Goal: Transaction & Acquisition: Purchase product/service

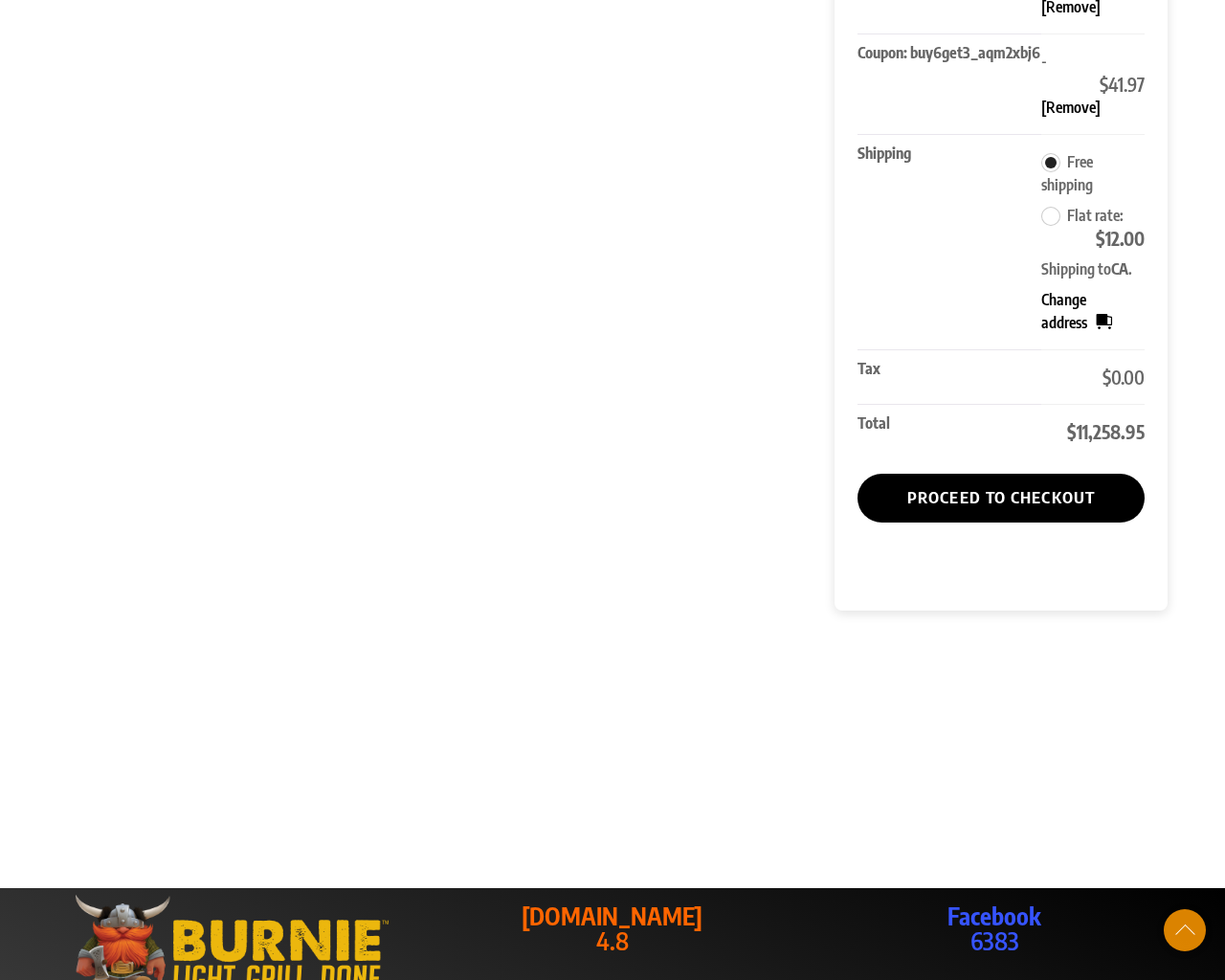
scroll to position [1425, 0]
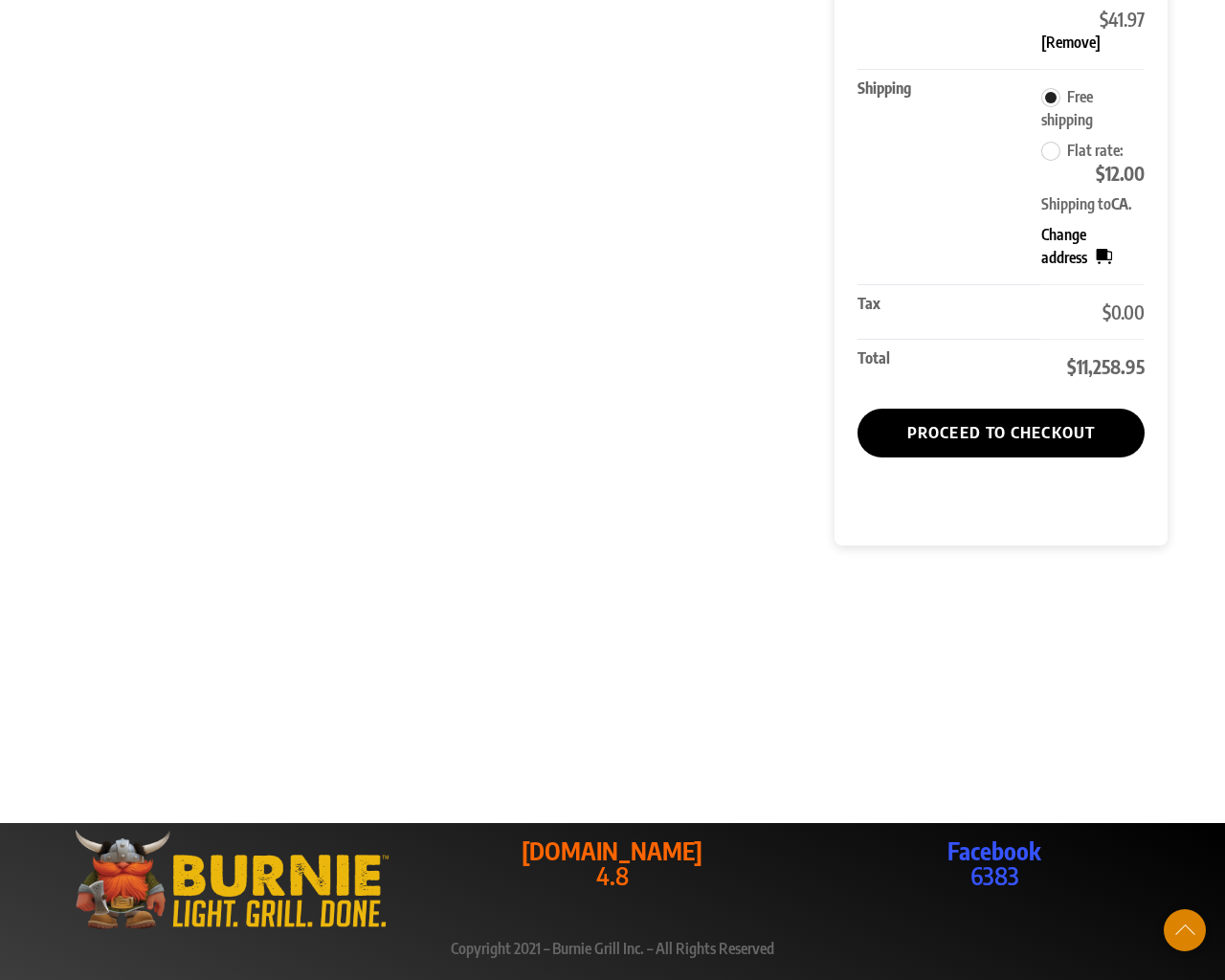
type input "[CREDIT_CARD_NUMBER]"
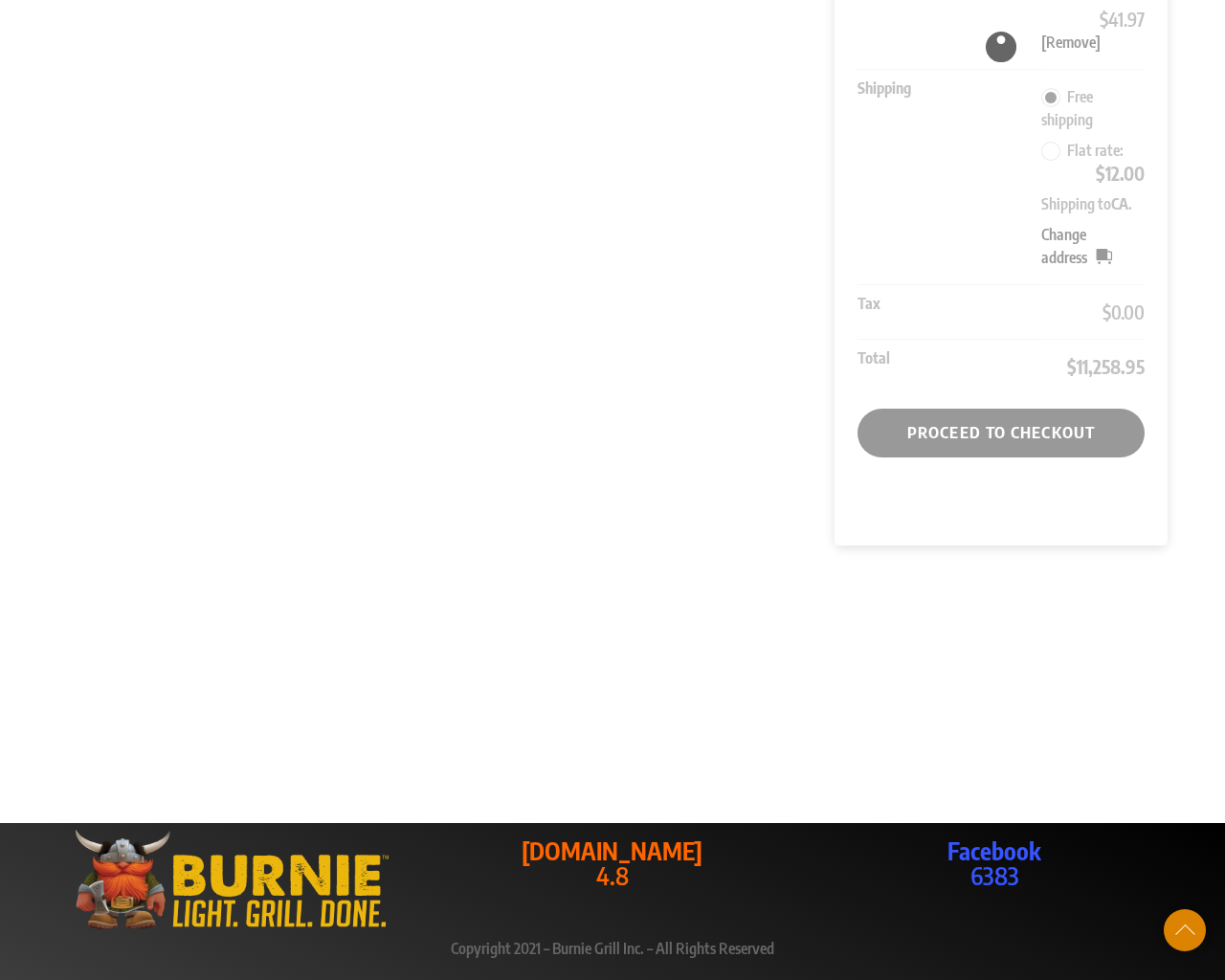
type input "1"
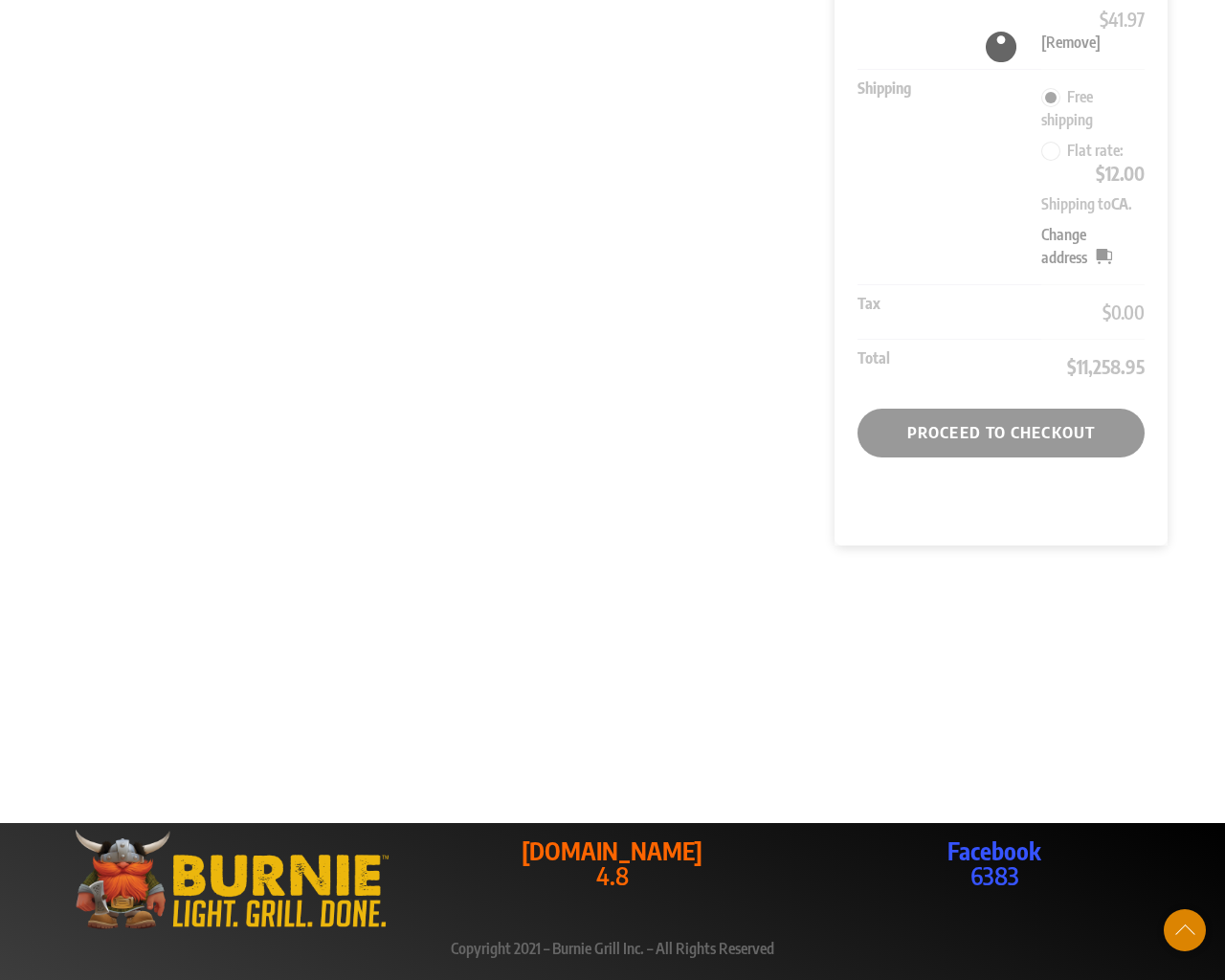
type input "94102"
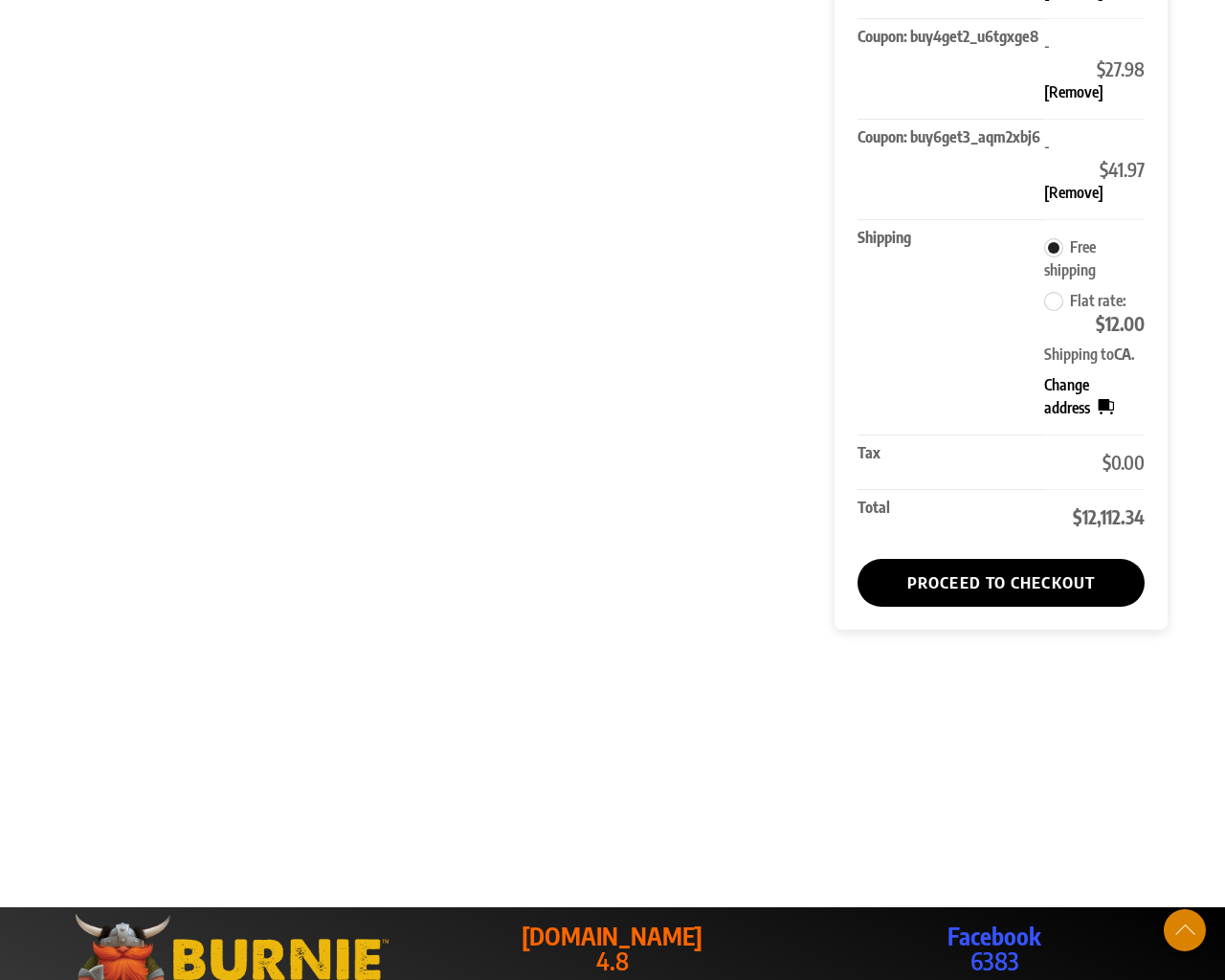
scroll to position [1540, 0]
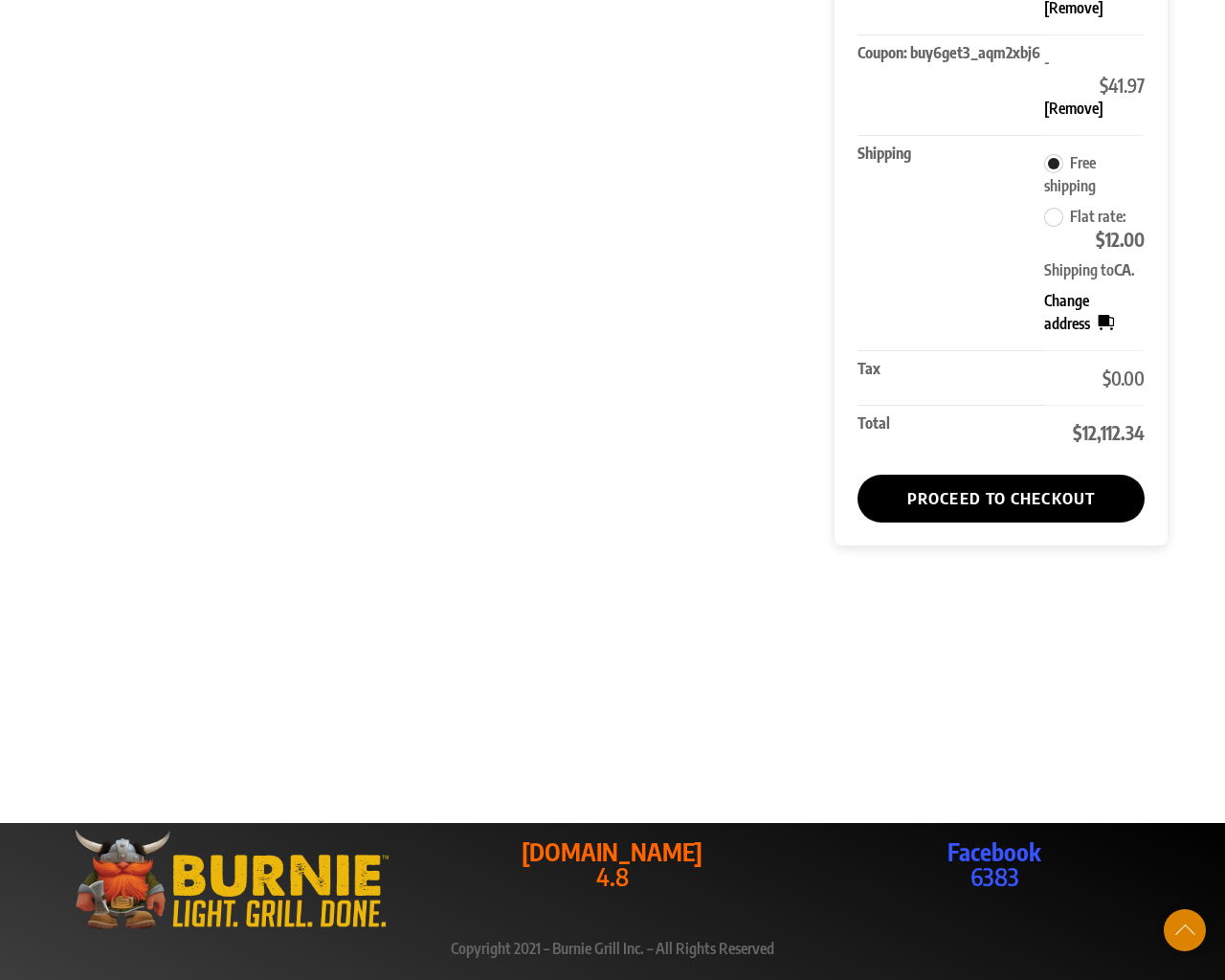
radio input "true"
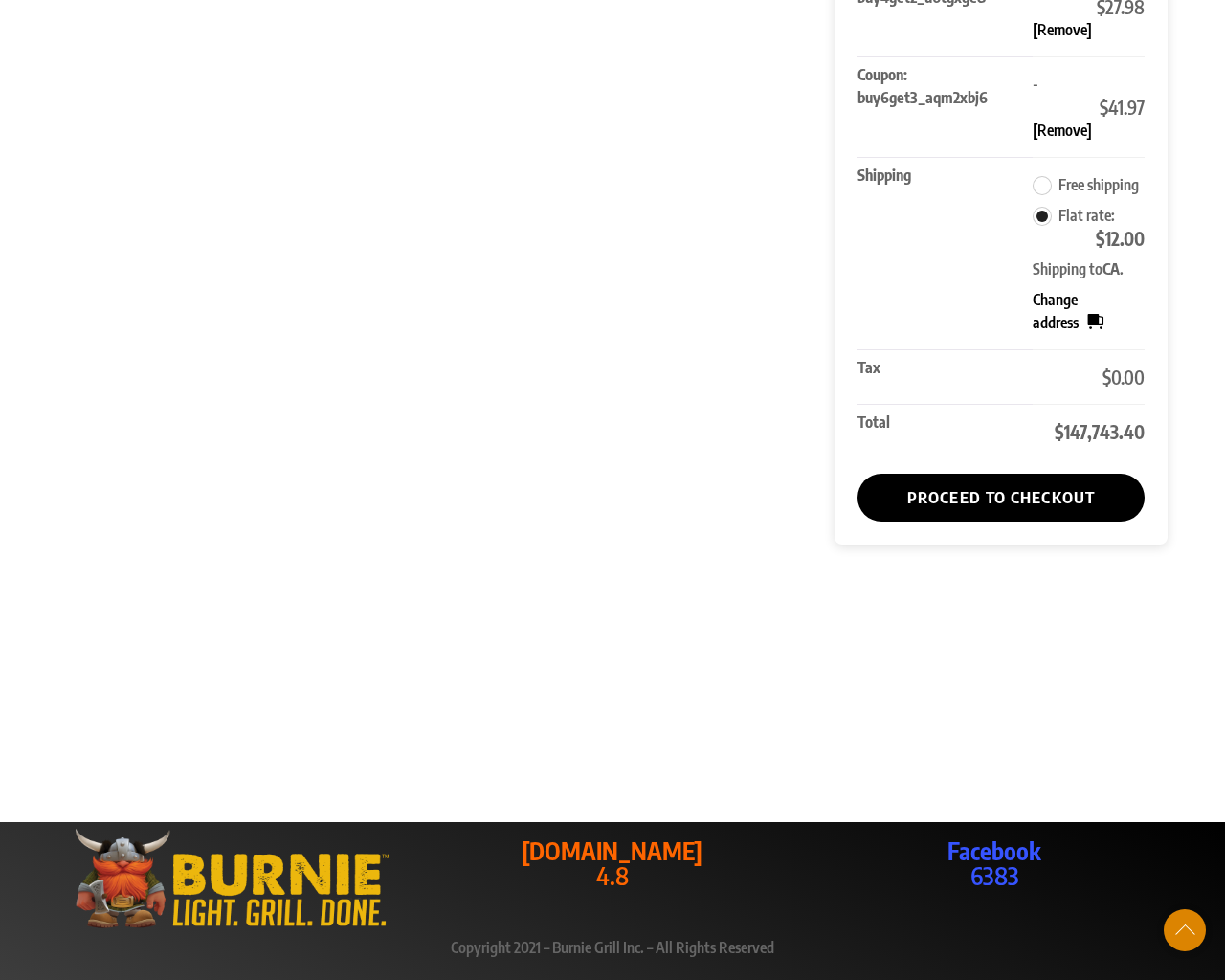
select select "CA"
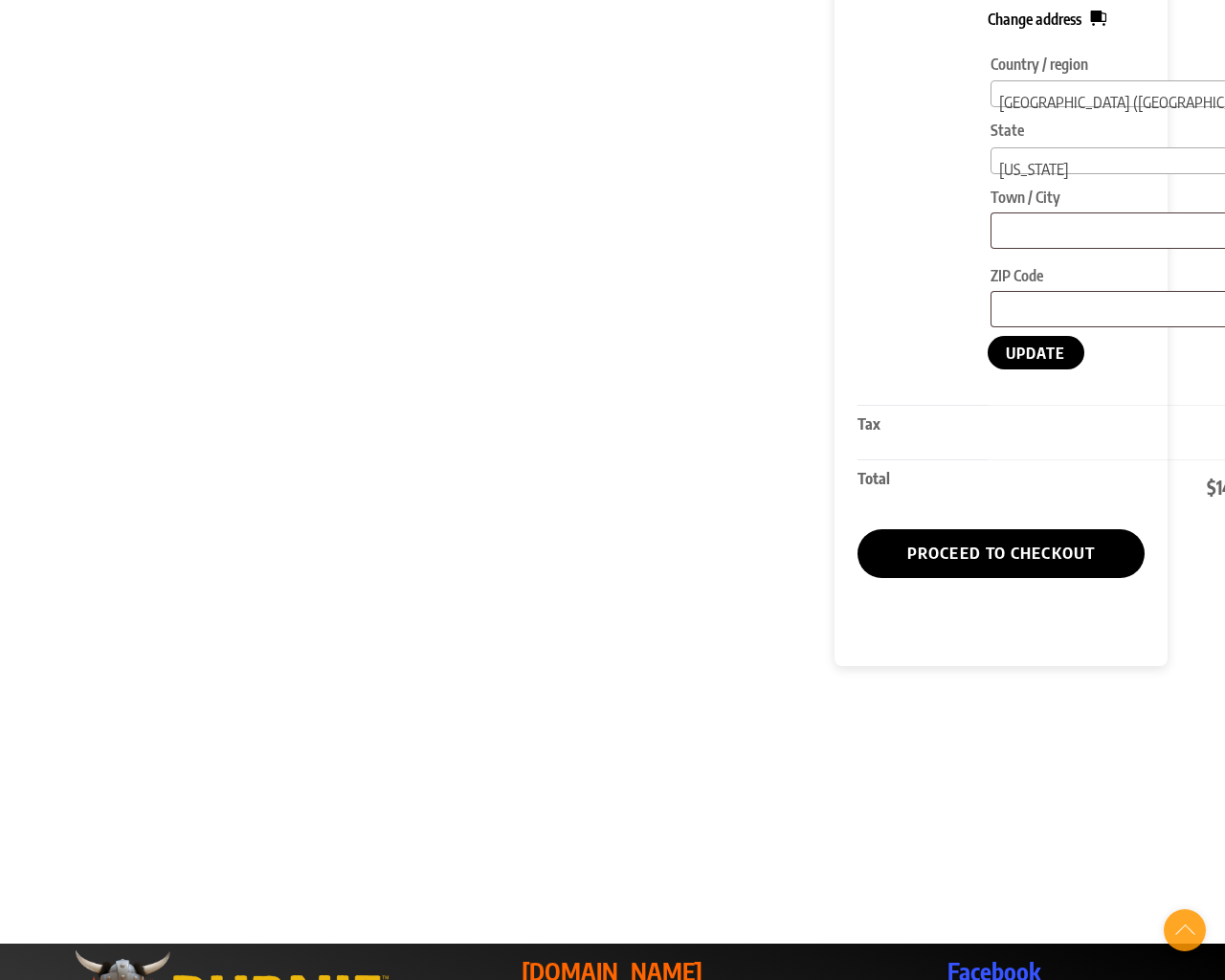
scroll to position [1892, 0]
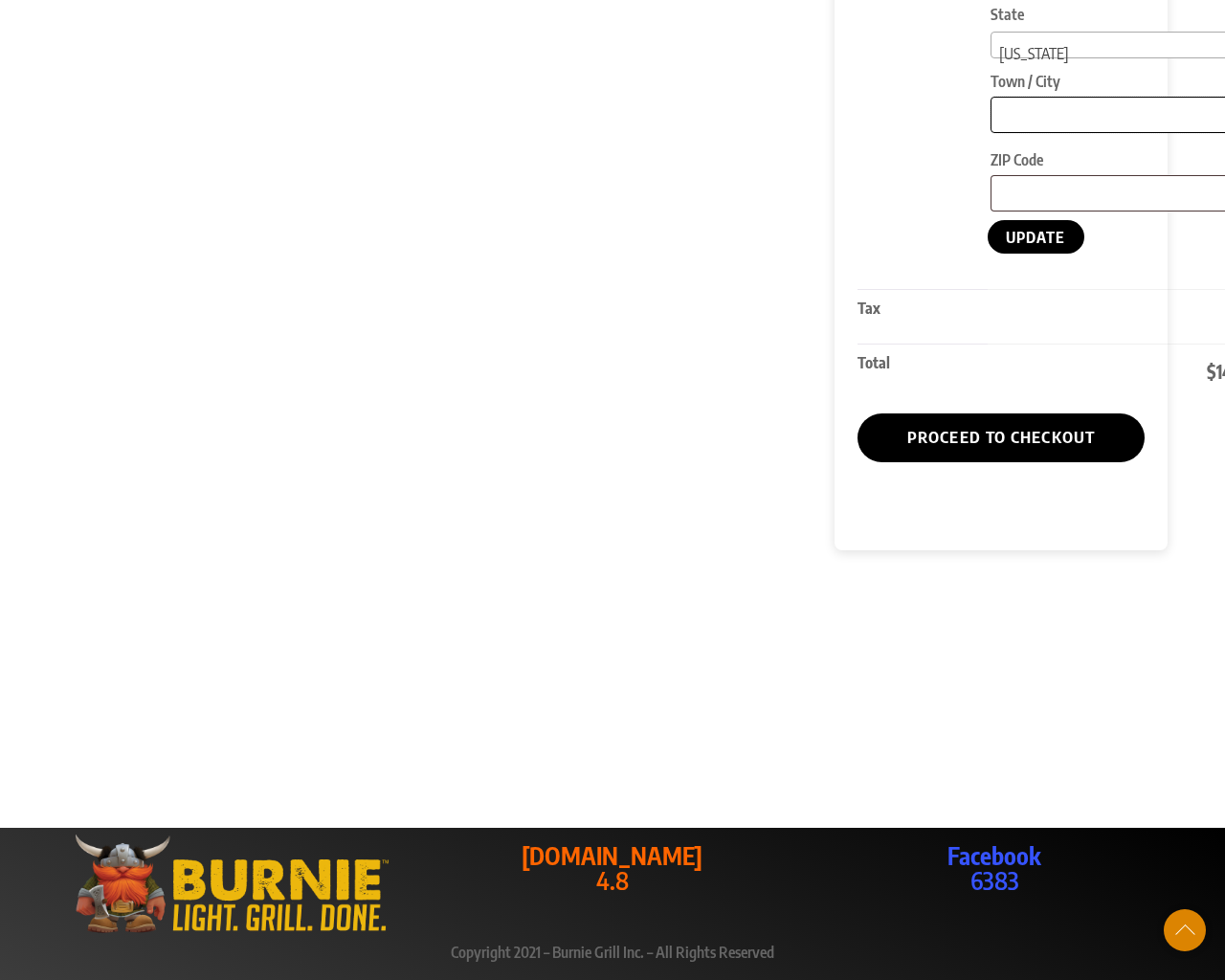
type input "[GEOGRAPHIC_DATA]"
type input "94102"
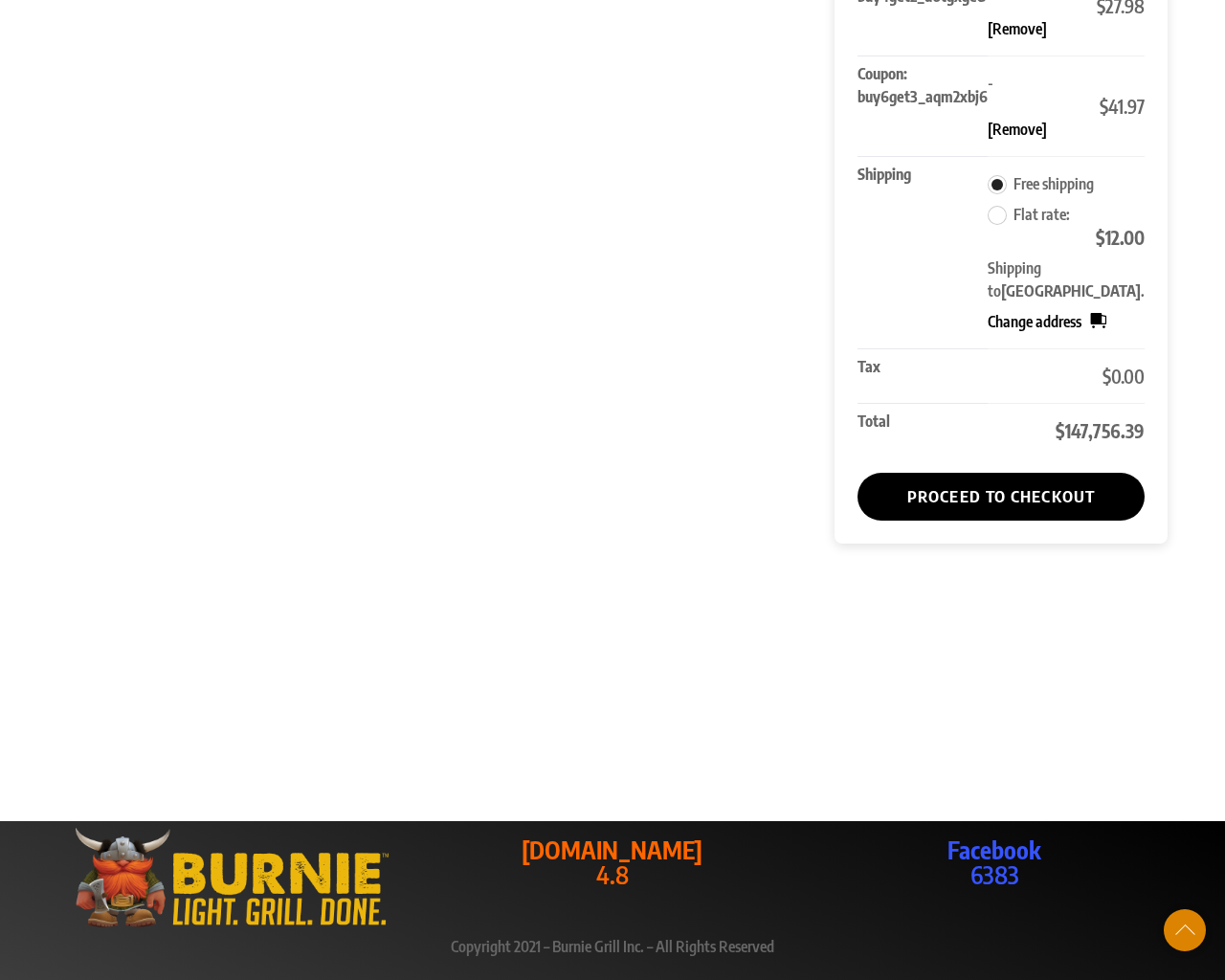
scroll to position [1358, 0]
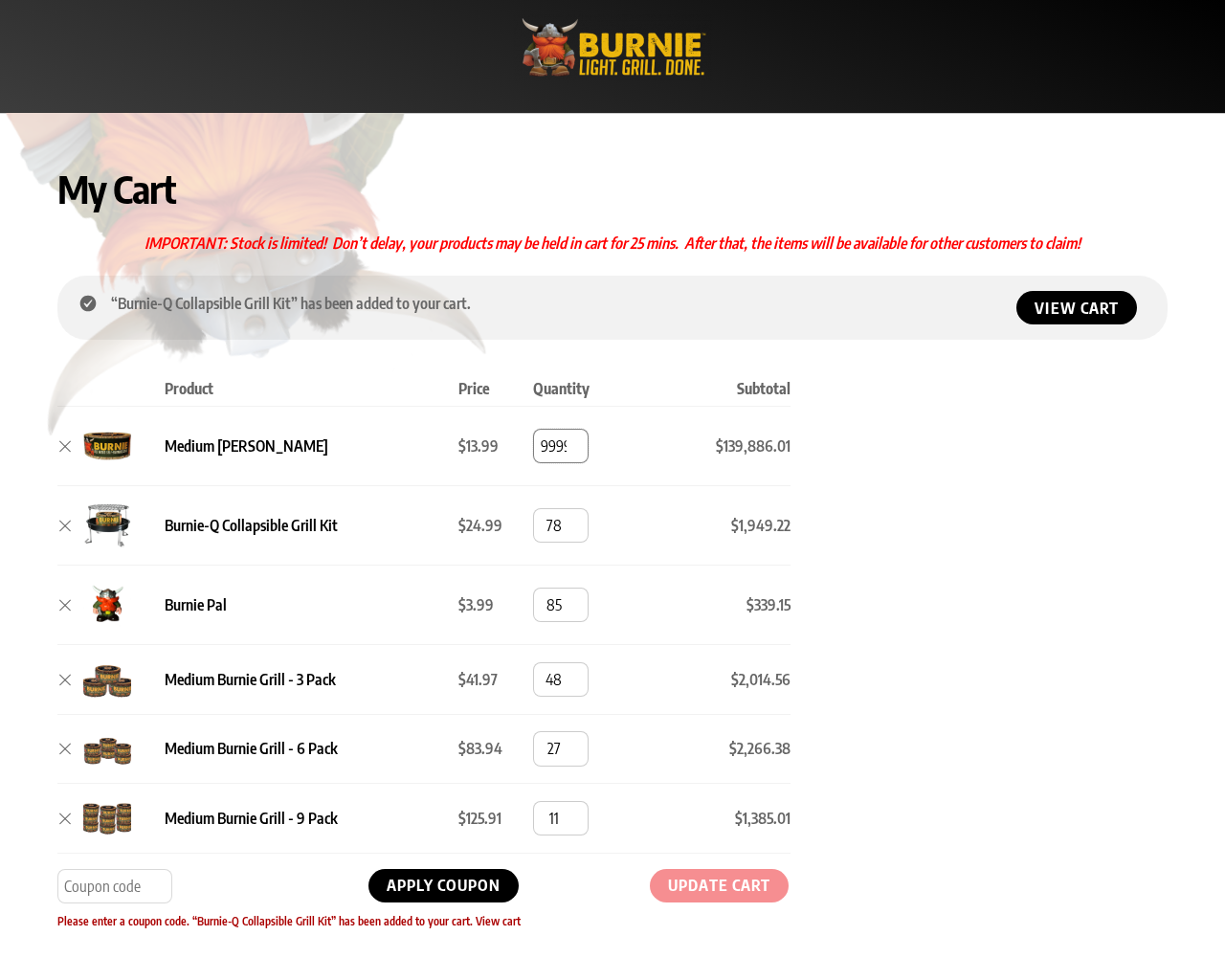
type input "[CREDIT_CARD_NUMBER]"
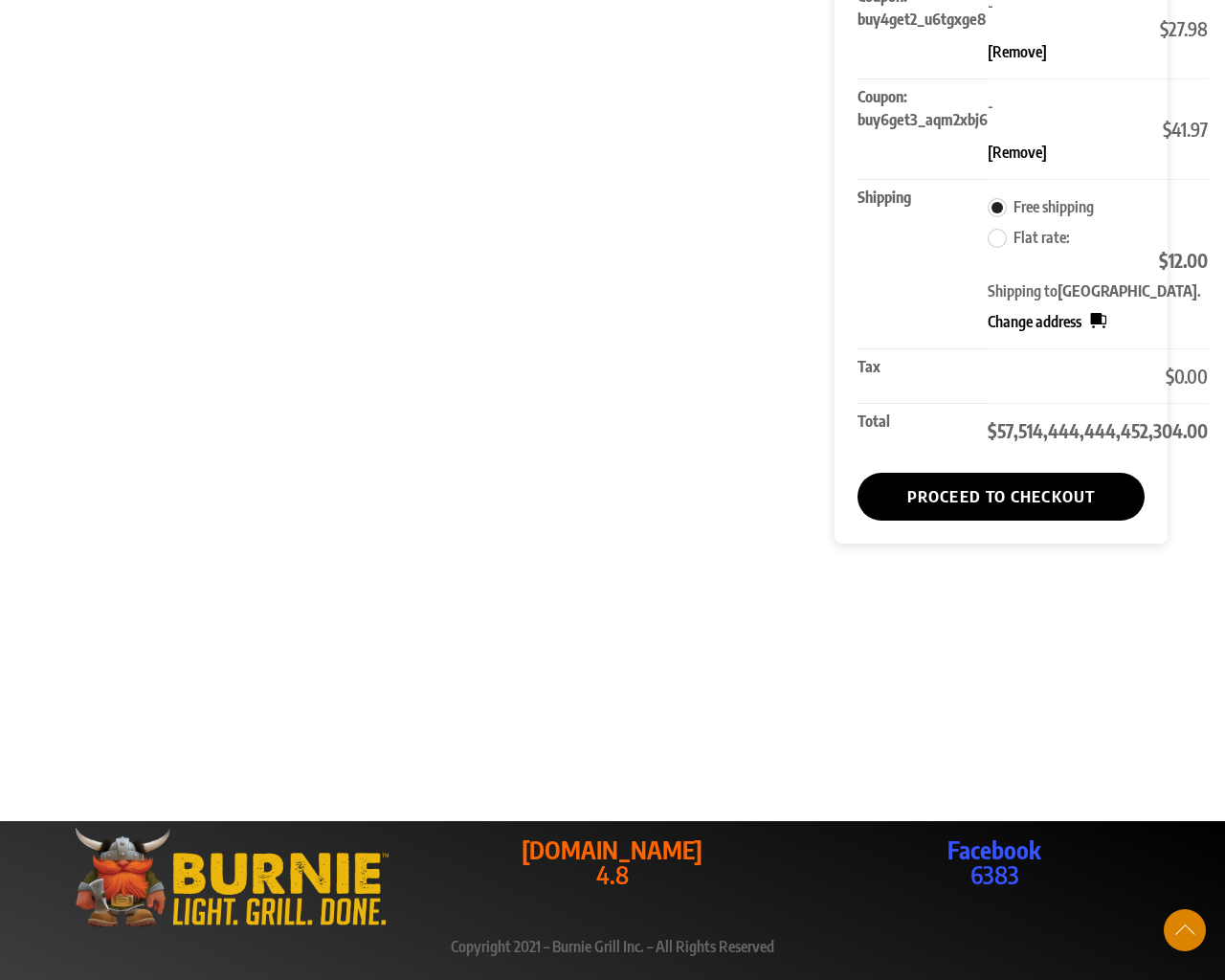
scroll to position [1218, 0]
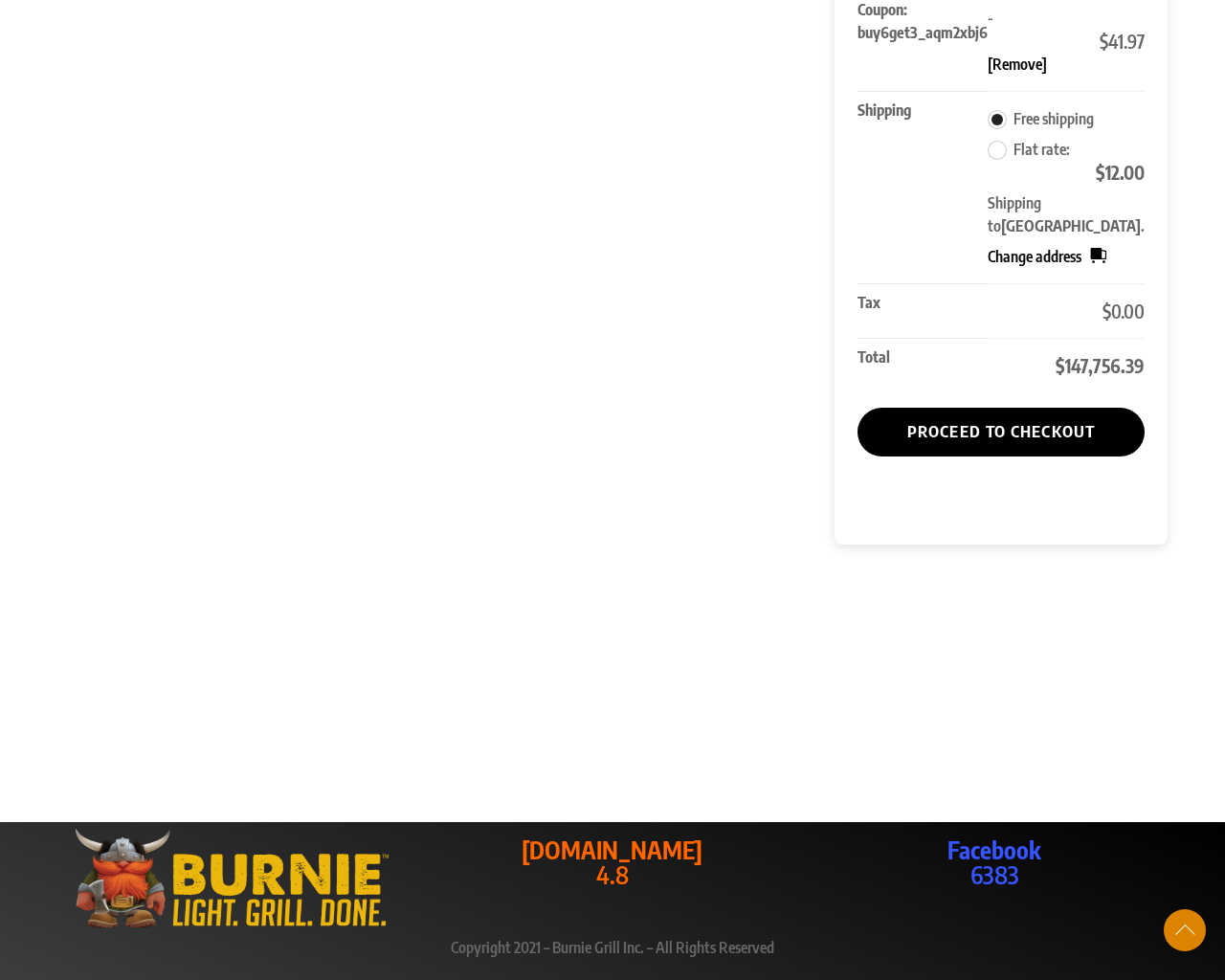
scroll to position [1471, 0]
type input "[CREDIT_CARD_NUMBER]"
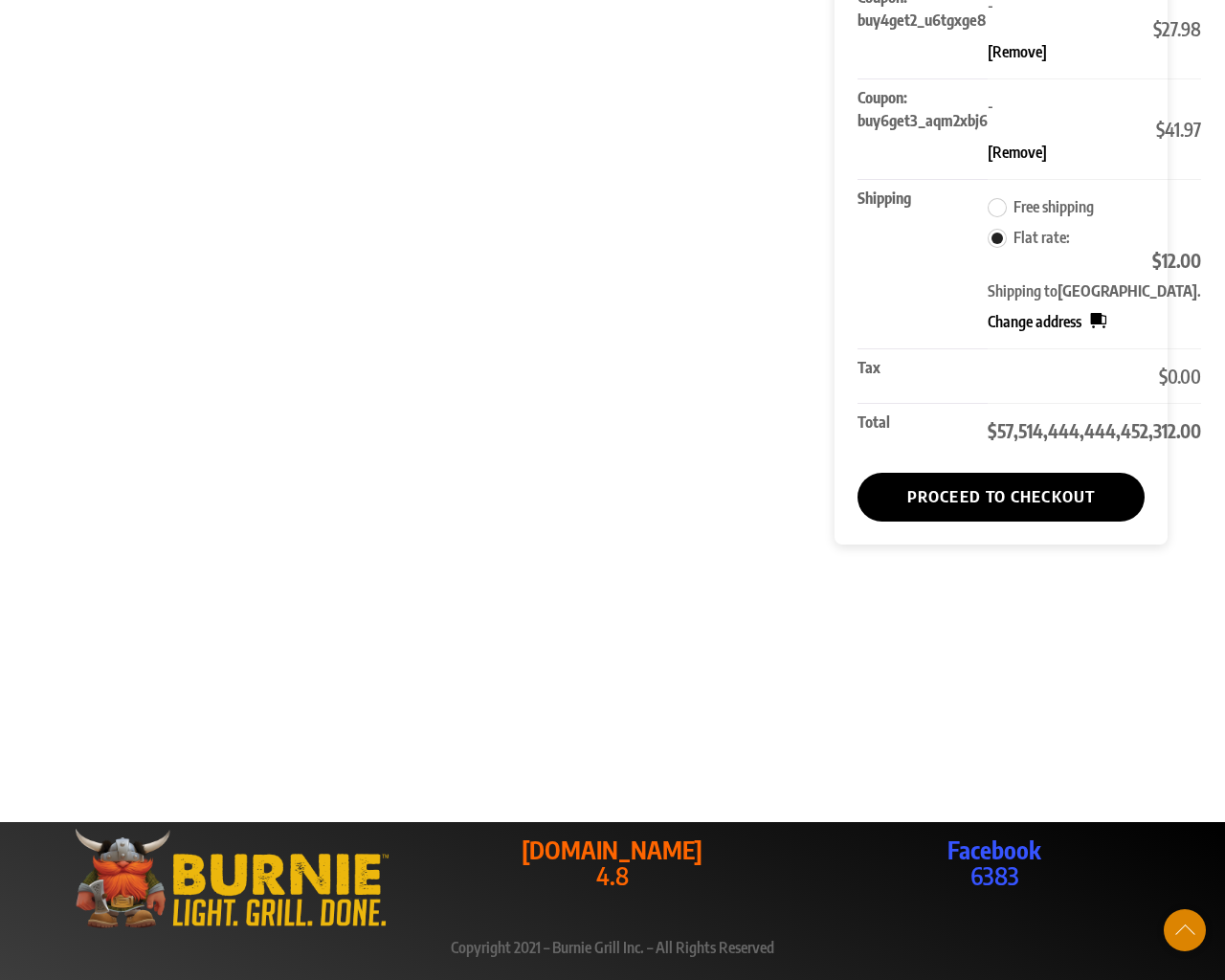
scroll to position [1305, 0]
type input "1"
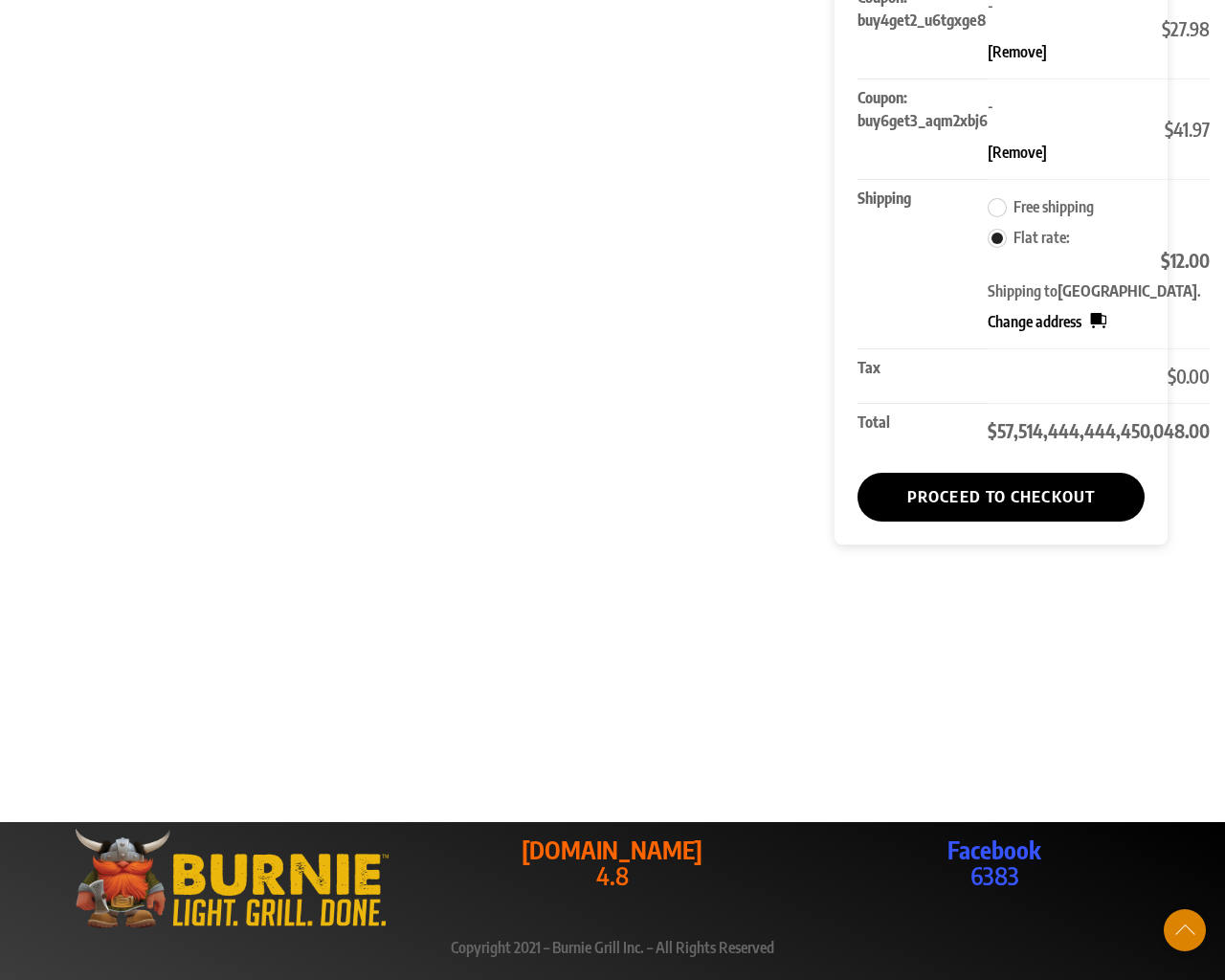
type input "1"
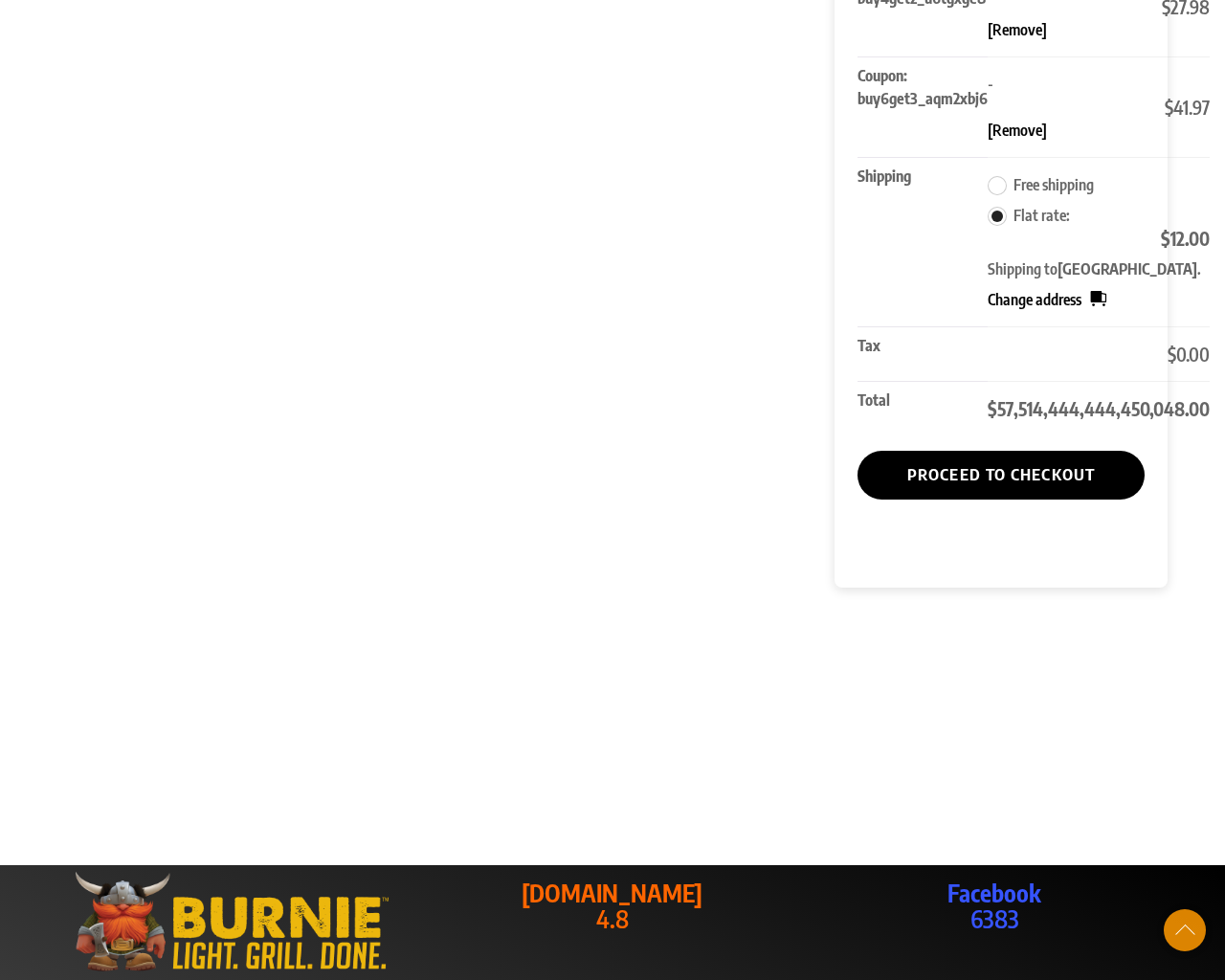
type input "94102"
radio input "true"
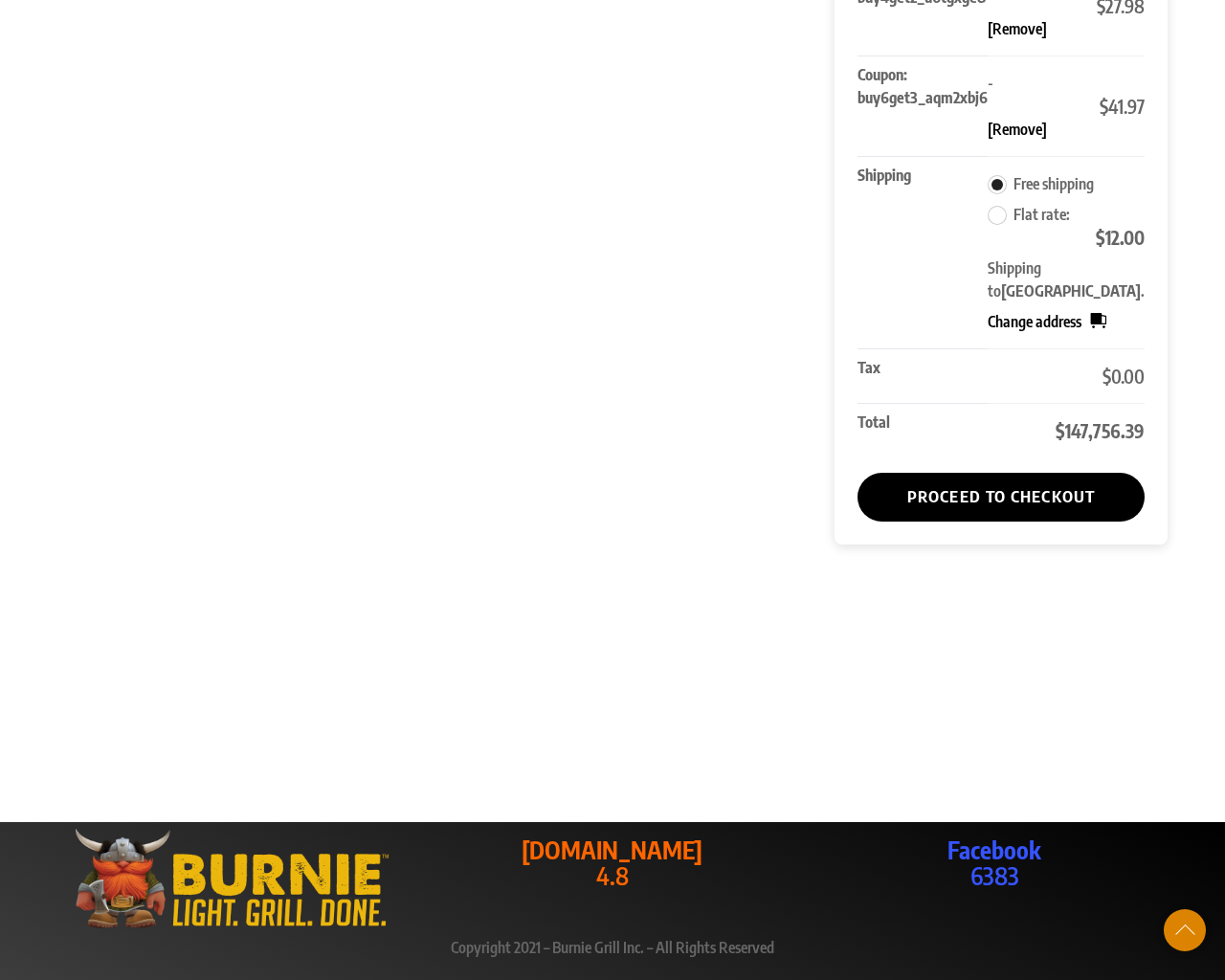
scroll to position [1397, 0]
radio input "true"
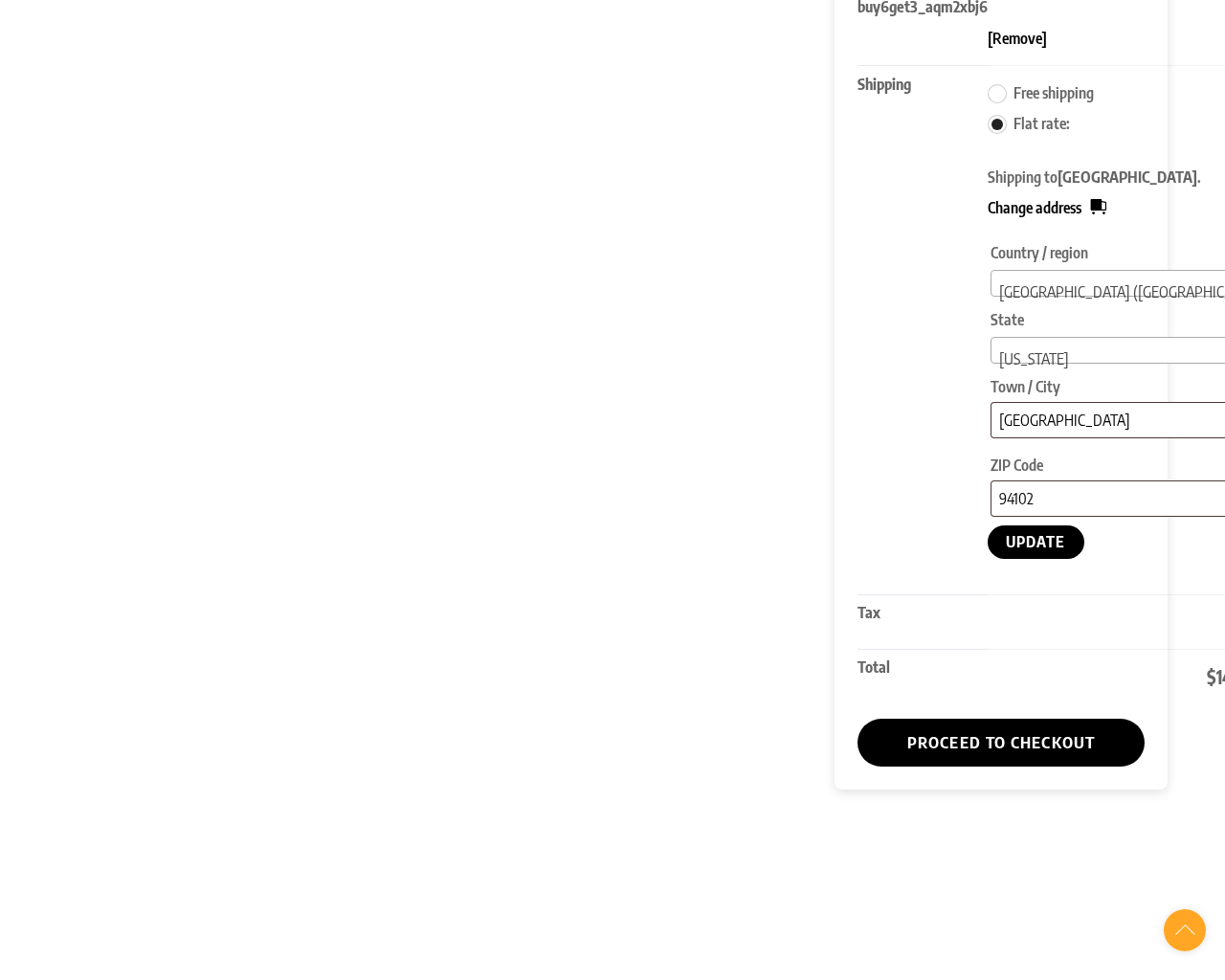
select select "CA"
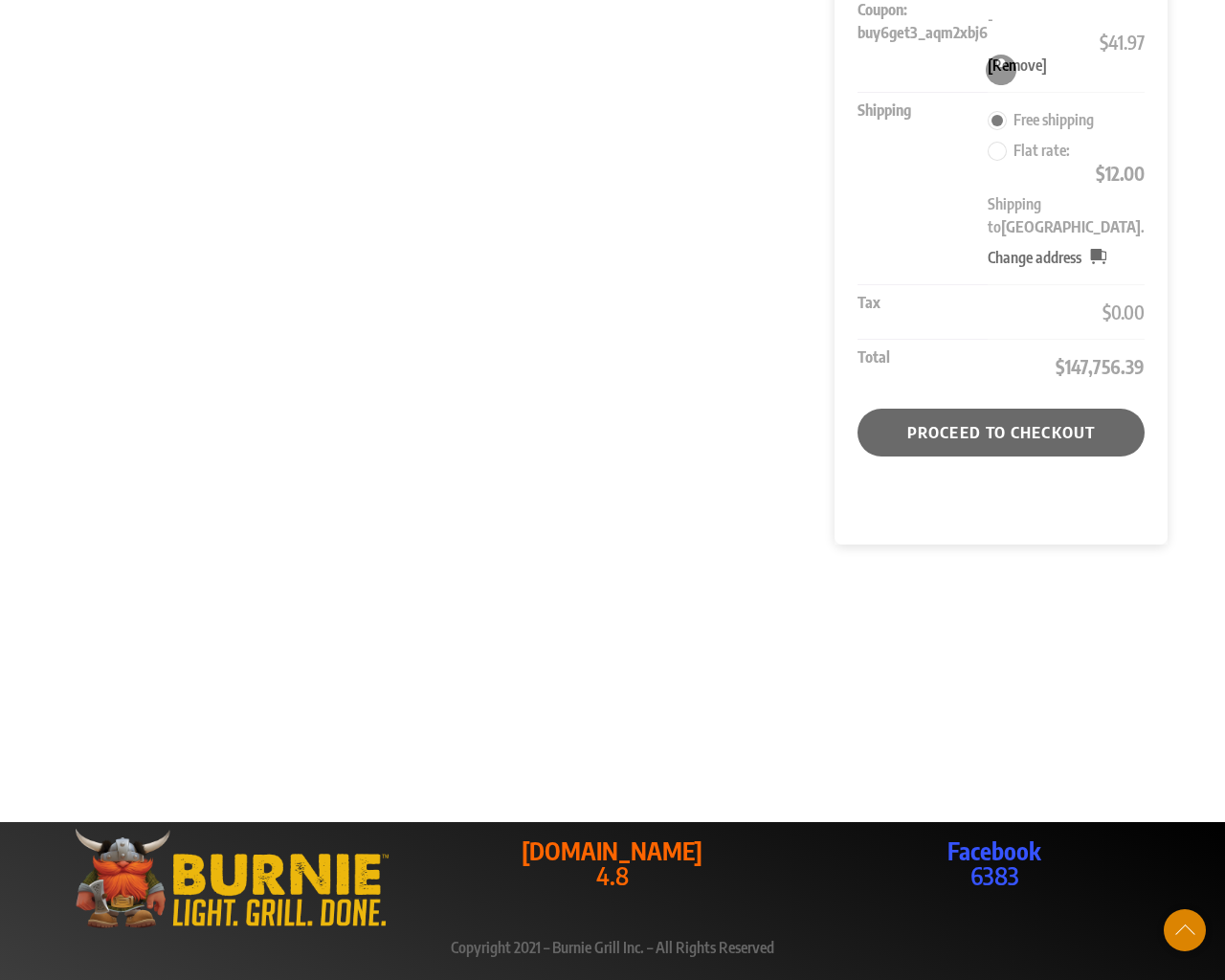
scroll to position [1406, 0]
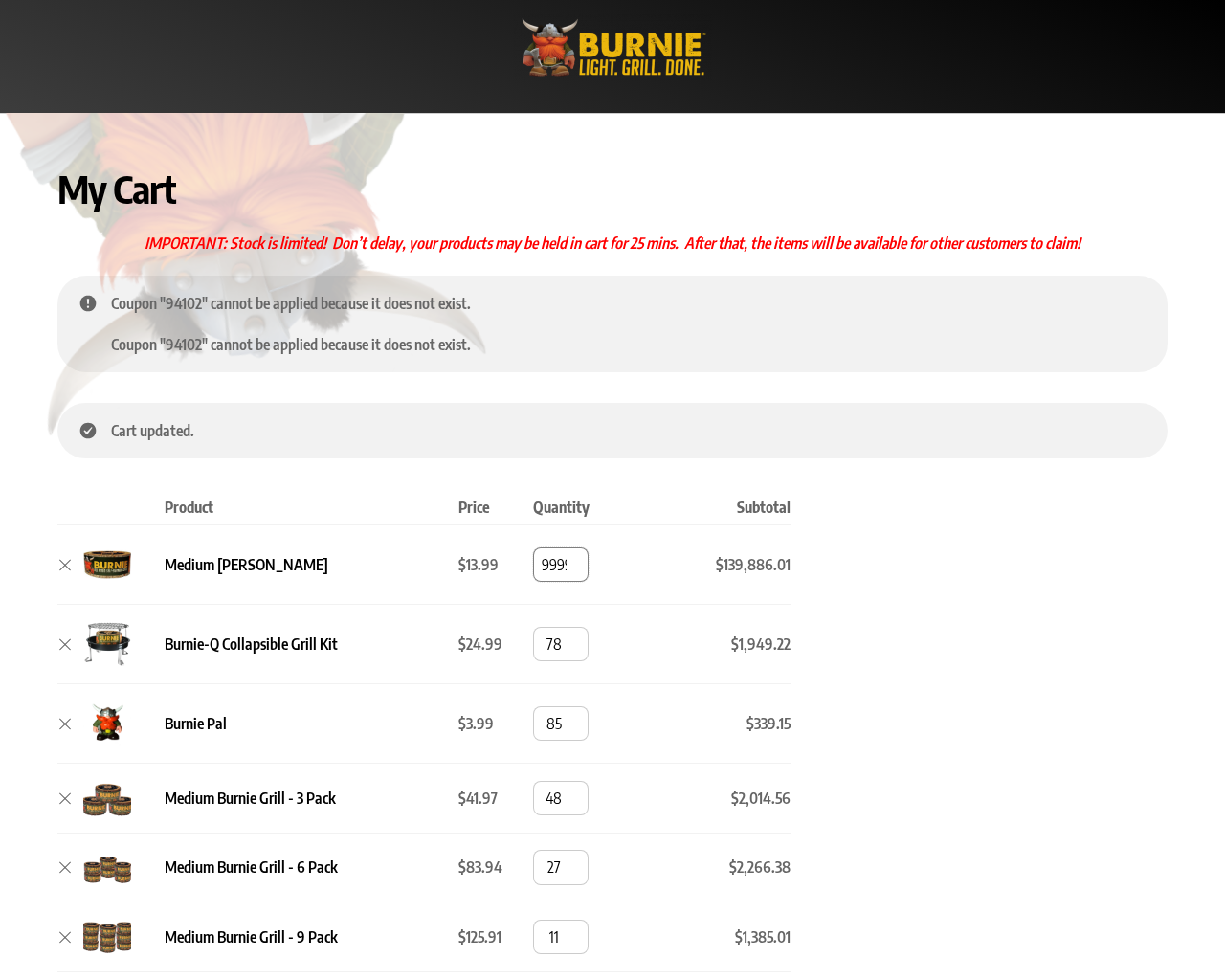
type input "[CREDIT_CARD_NUMBER]"
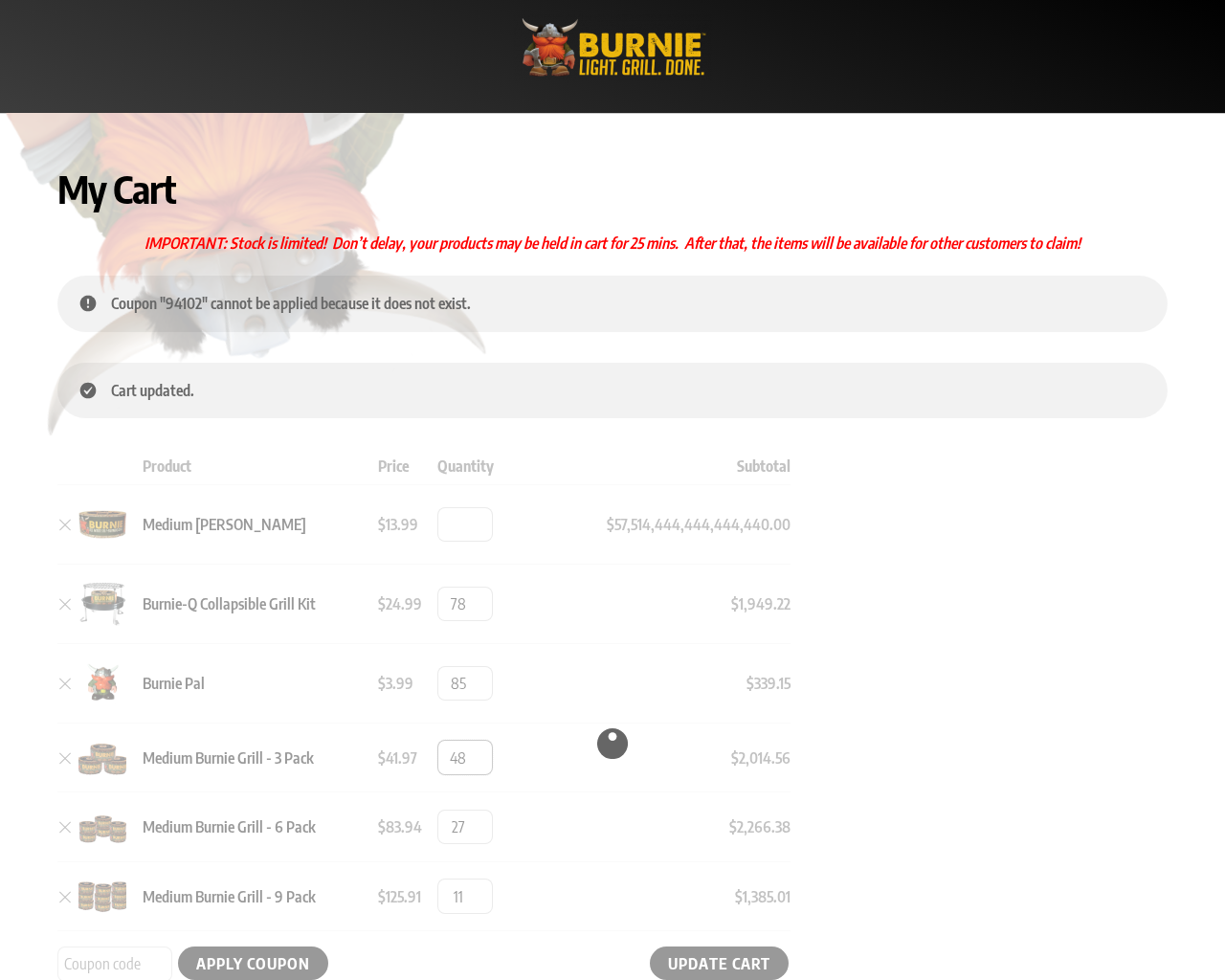
type input "1"
type input "94102"
radio input "true"
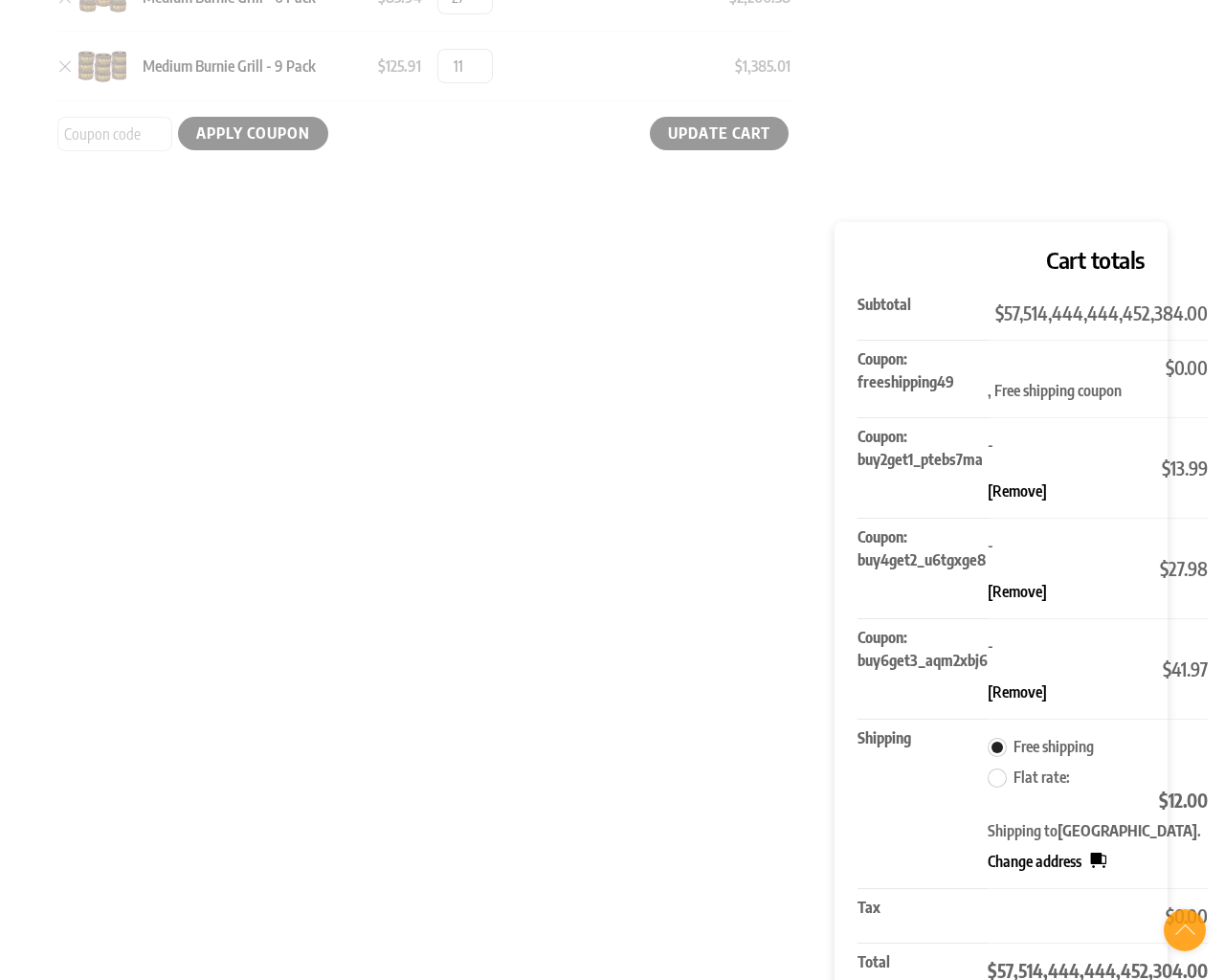
scroll to position [1000, 0]
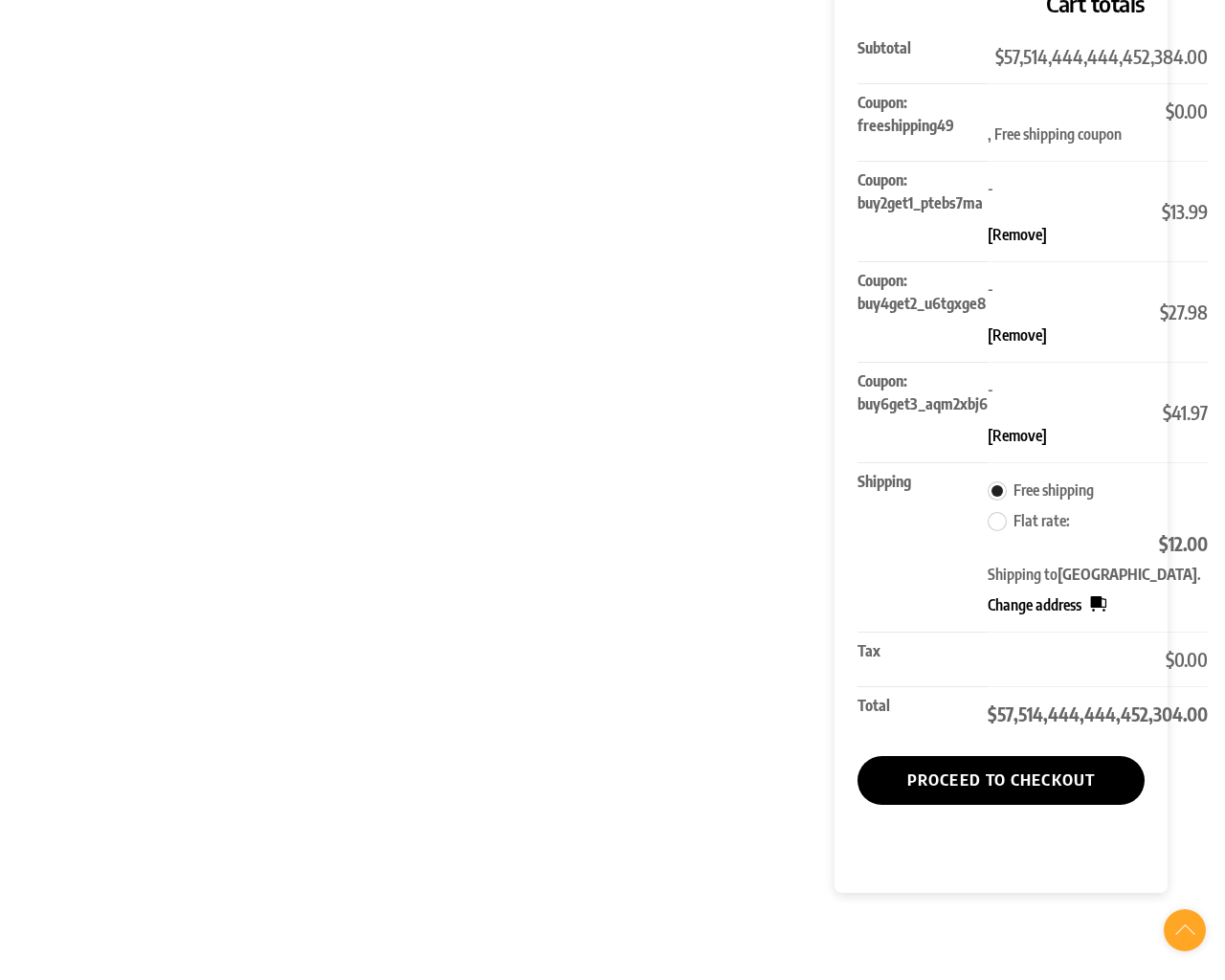
radio input "true"
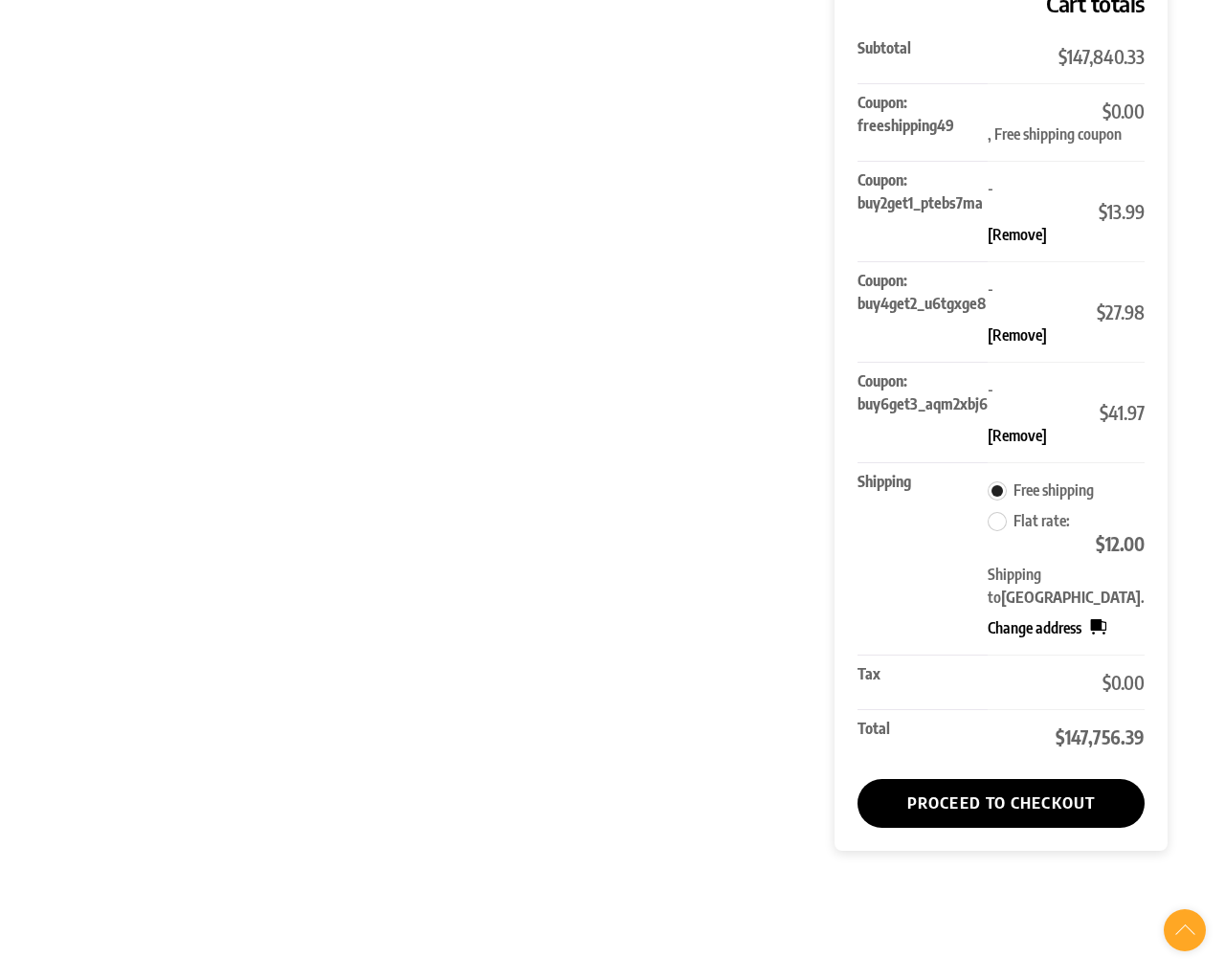
select select "CA"
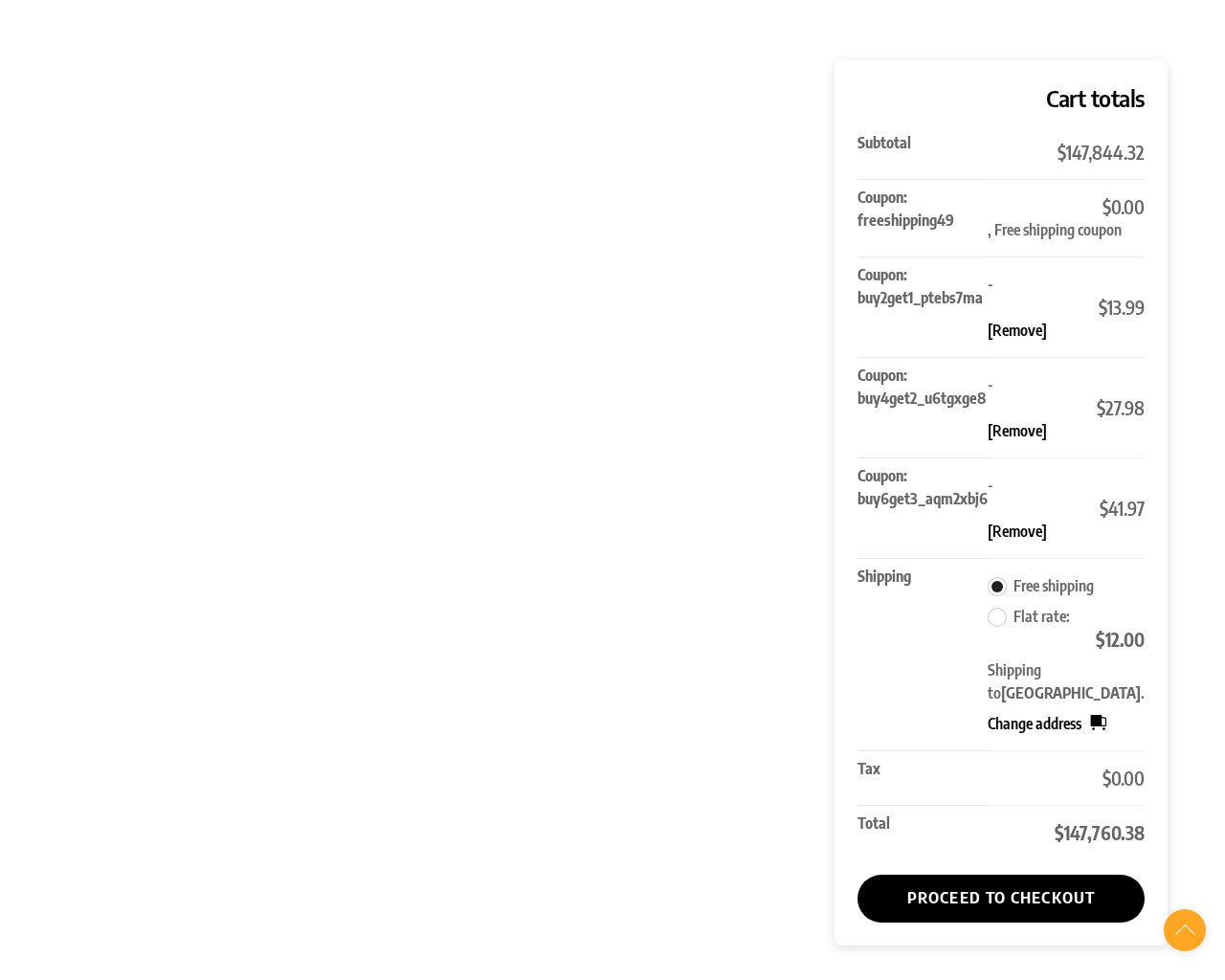
type input "[CREDIT_CARD_NUMBER]"
